Goal: Complete application form

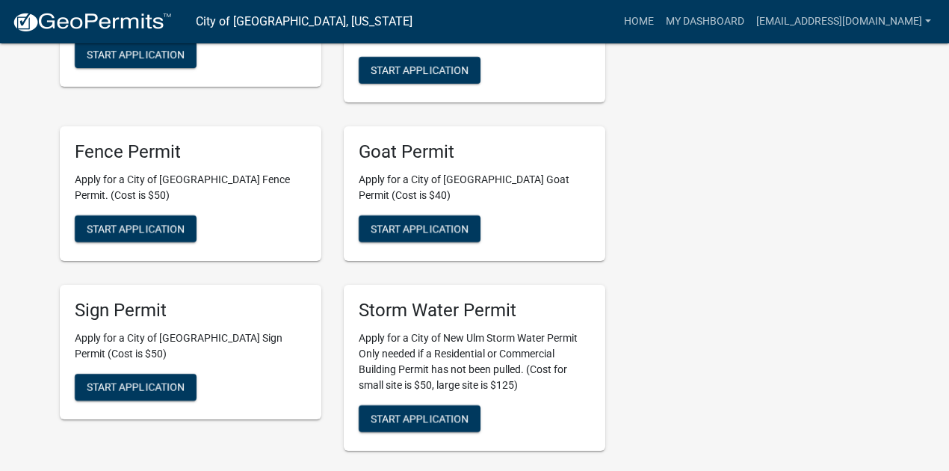
scroll to position [1644, 0]
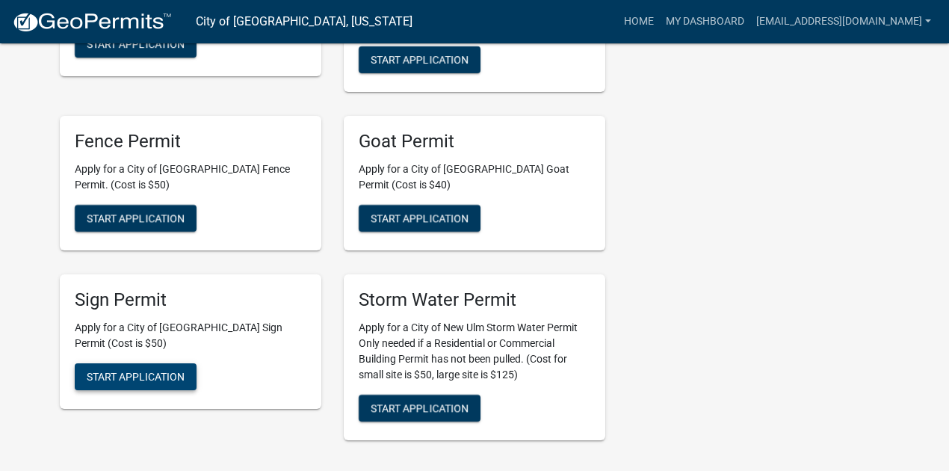
click at [126, 370] on span "Start Application" at bounding box center [136, 376] width 98 height 12
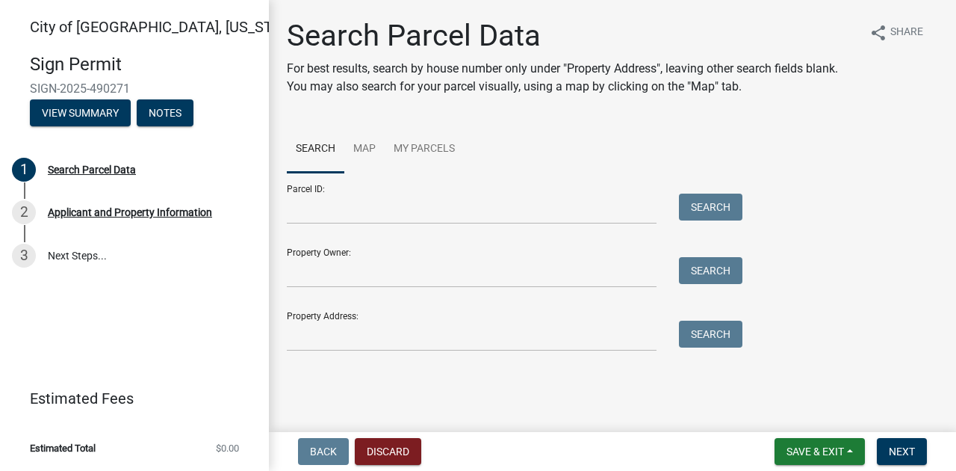
click at [275, 120] on div "Search Parcel Data For best results, search by house number only under "Propert…" at bounding box center [612, 191] width 687 height 347
click at [882, 34] on icon "share" at bounding box center [879, 33] width 18 height 18
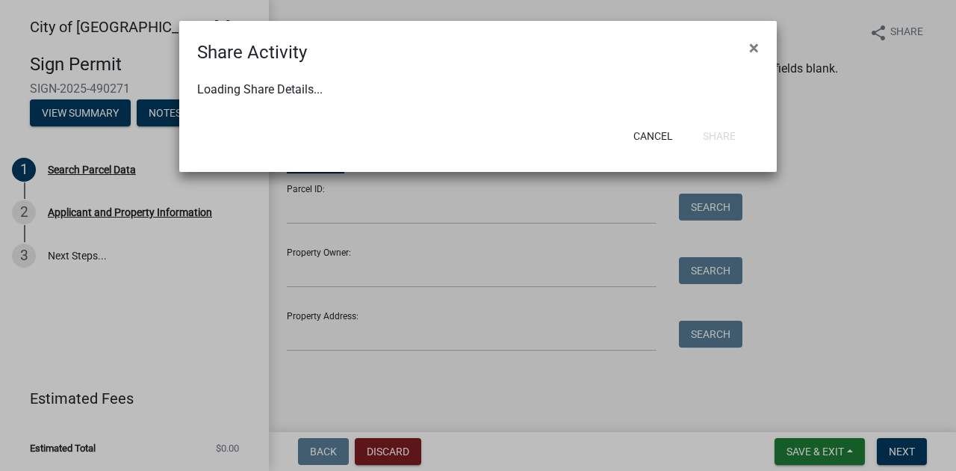
select select "1"
select select "0"
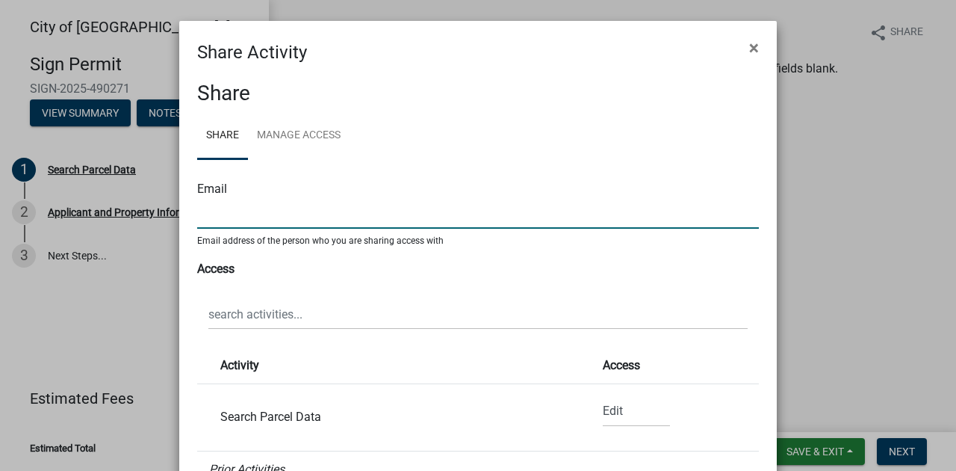
click at [225, 220] on input "text" at bounding box center [478, 213] width 562 height 31
type input "[EMAIL_ADDRESS][DOMAIN_NAME]"
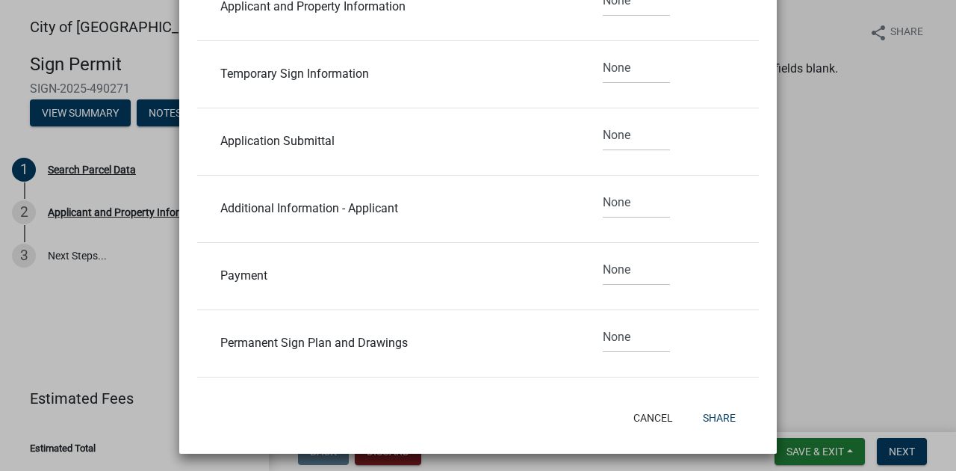
scroll to position [412, 0]
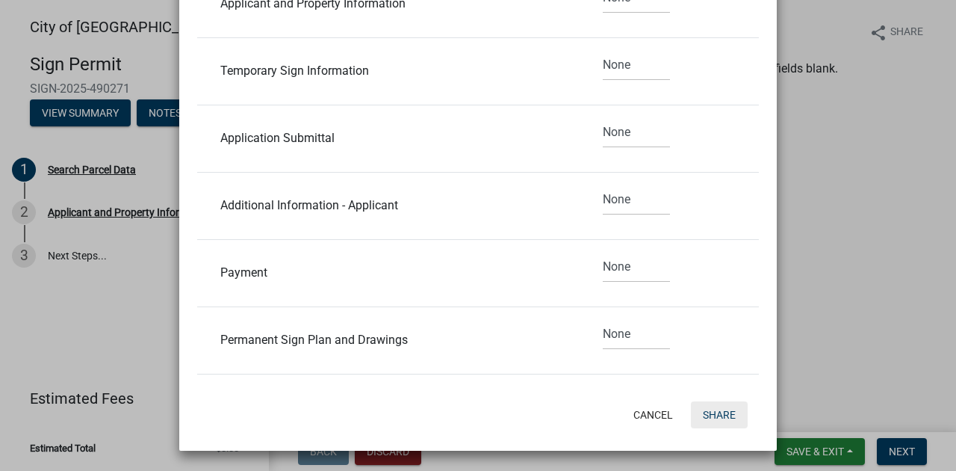
click at [719, 408] on button "Share" at bounding box center [719, 414] width 57 height 27
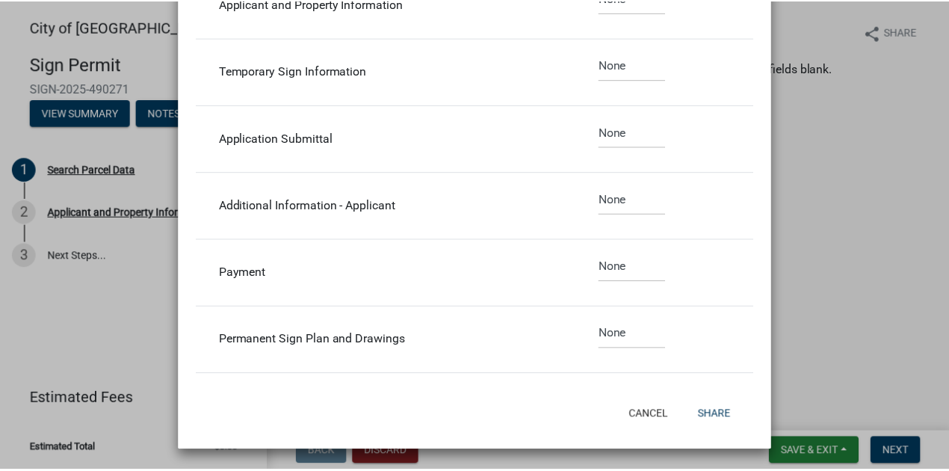
scroll to position [0, 0]
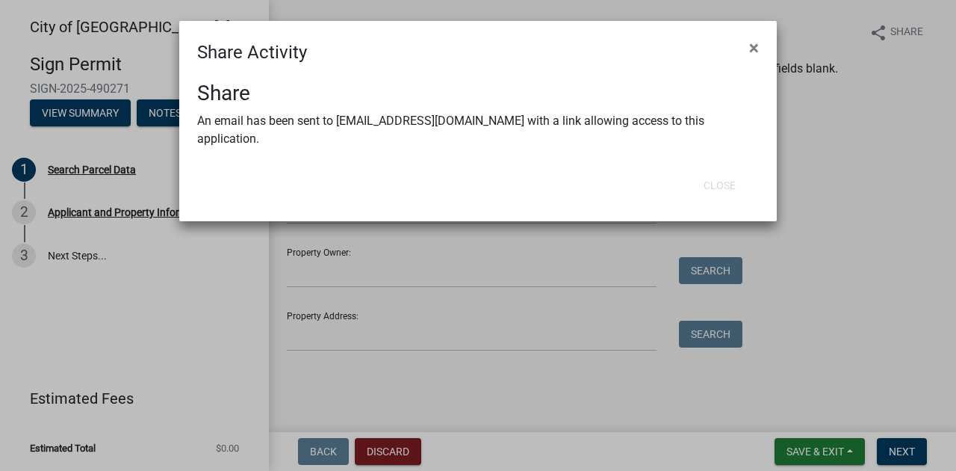
click at [341, 58] on div "Share Activity ×" at bounding box center [478, 43] width 598 height 45
drag, startPoint x: 198, startPoint y: 263, endPoint x: 224, endPoint y: 267, distance: 26.5
click at [202, 265] on ngb-modal-window "Share Activity × Share An email has been sent to [EMAIL_ADDRESS][DOMAIN_NAME] w…" at bounding box center [478, 235] width 956 height 471
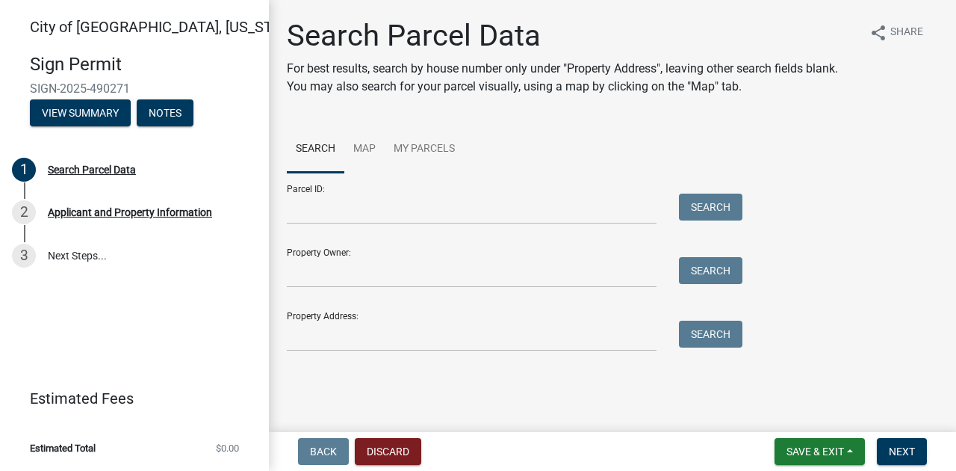
click at [61, 26] on span "City of [GEOGRAPHIC_DATA], [US_STATE]" at bounding box center [166, 27] width 272 height 18
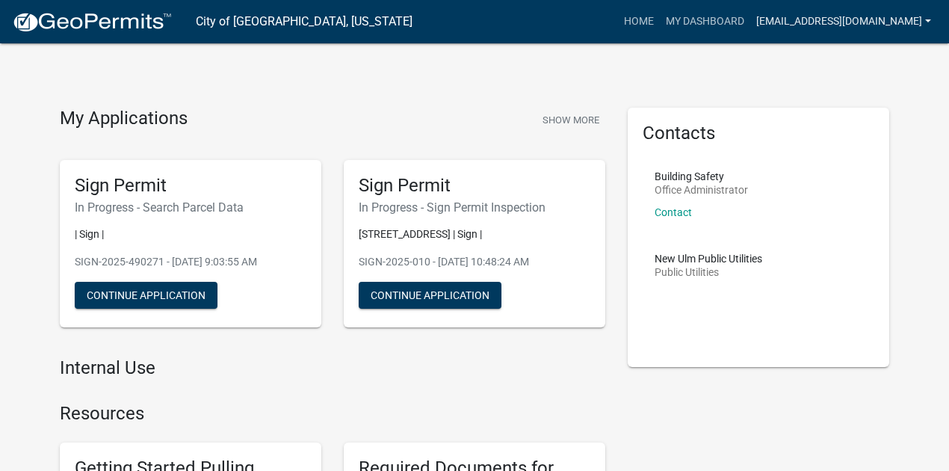
click at [857, 19] on link "[EMAIL_ADDRESS][DOMAIN_NAME]" at bounding box center [843, 21] width 187 height 28
click at [859, 61] on link "Account" at bounding box center [877, 61] width 120 height 36
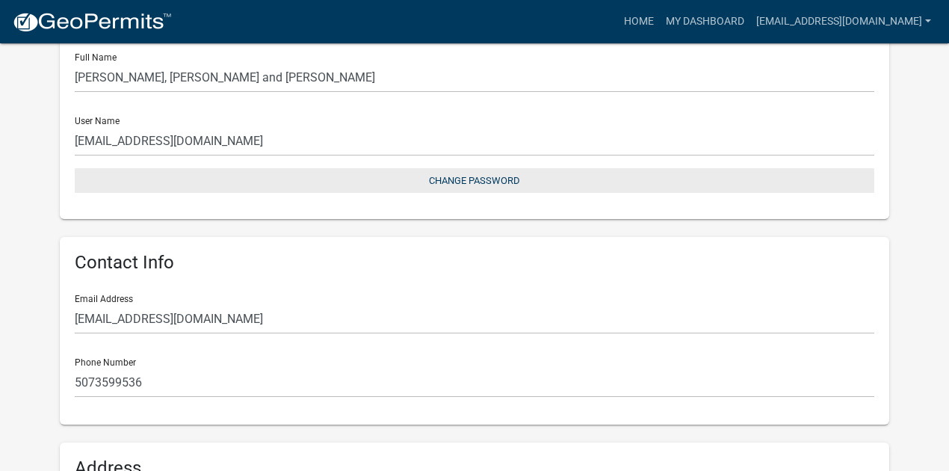
scroll to position [49, 0]
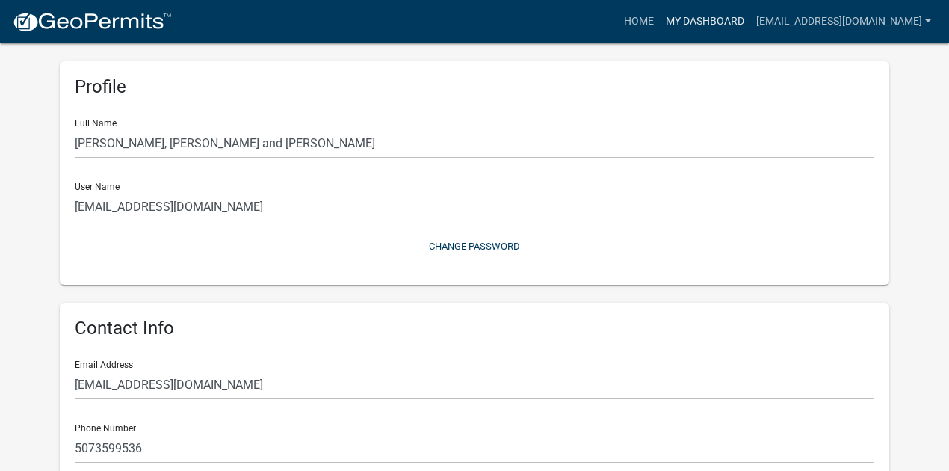
click at [681, 20] on link "My Dashboard" at bounding box center [705, 21] width 90 height 28
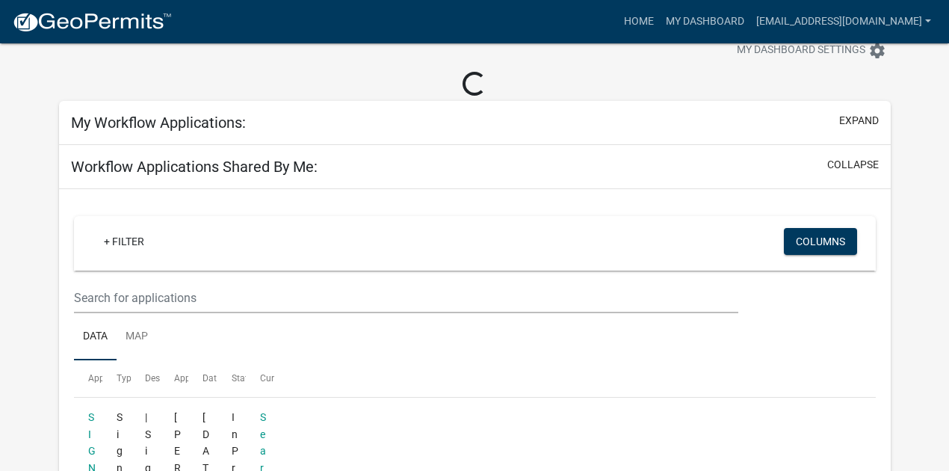
scroll to position [75, 0]
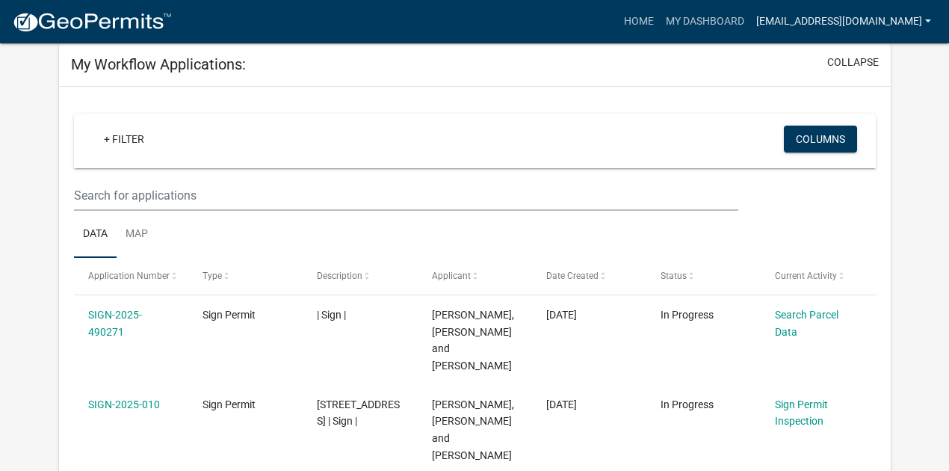
click at [928, 19] on link "[EMAIL_ADDRESS][DOMAIN_NAME]" at bounding box center [843, 21] width 187 height 28
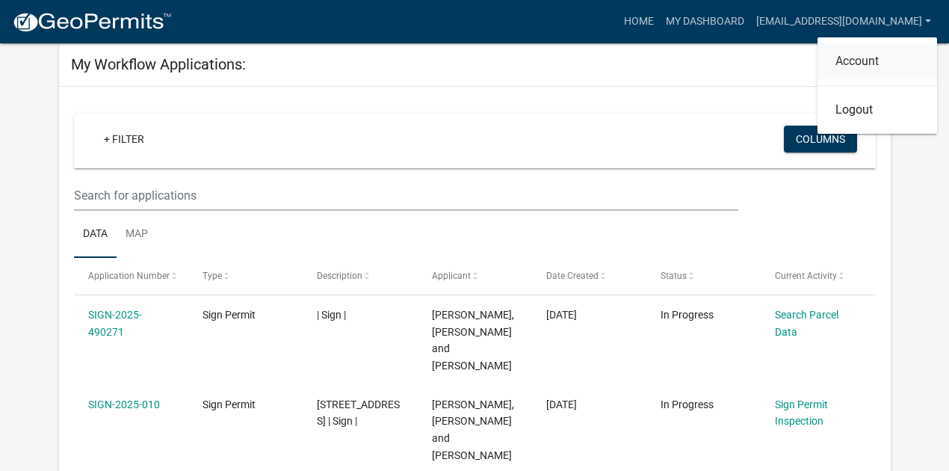
click at [862, 63] on link "Account" at bounding box center [877, 61] width 120 height 36
